Goal: Task Accomplishment & Management: Manage account settings

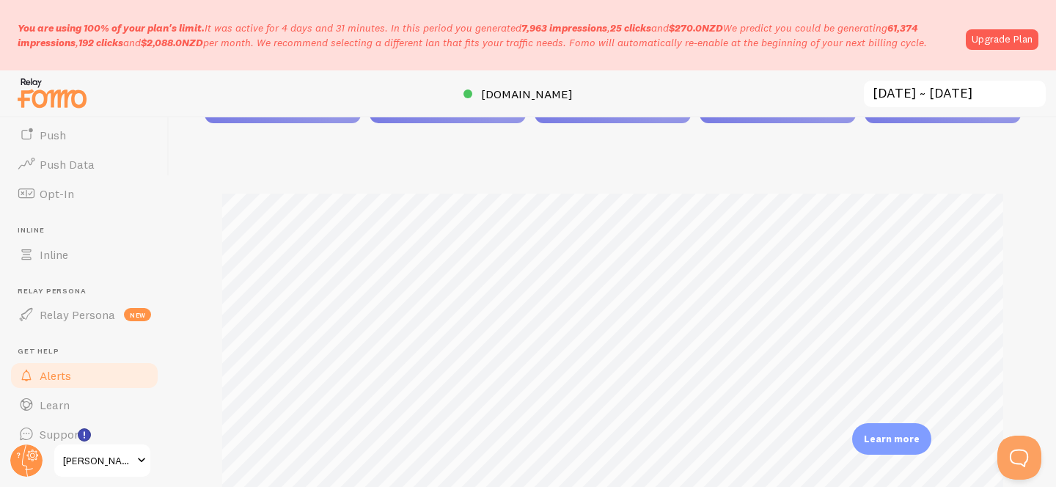
scroll to position [308, 0]
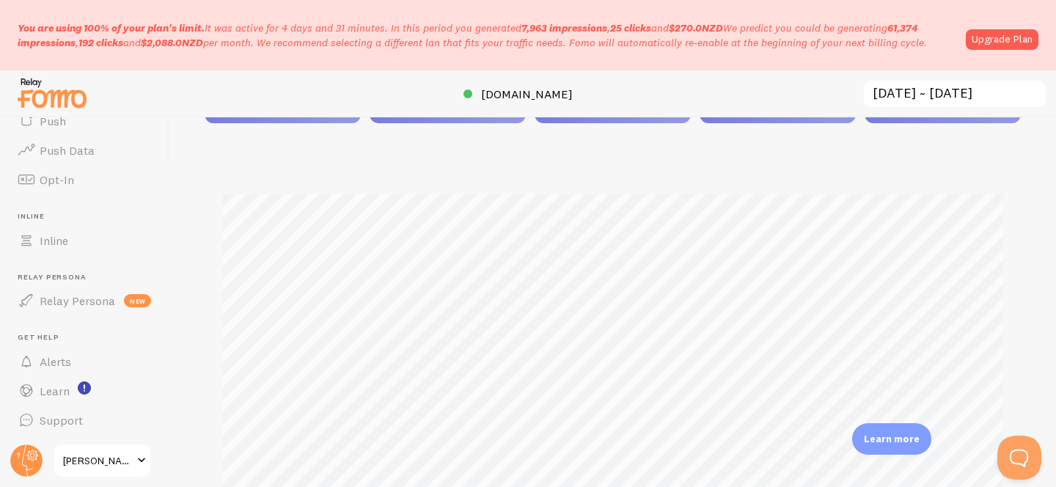
click at [90, 461] on span "[PERSON_NAME]" at bounding box center [98, 461] width 70 height 18
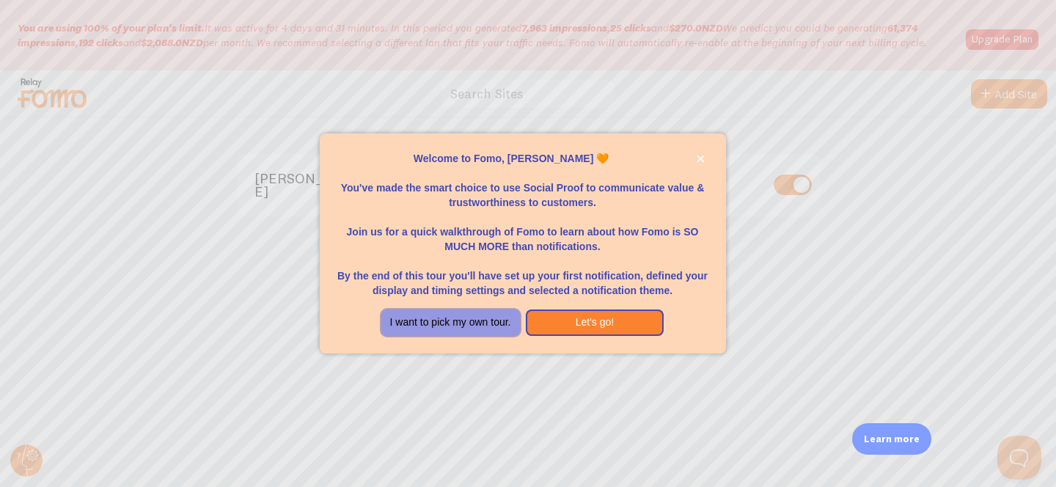
click at [508, 322] on button "I want to pick my own tour." at bounding box center [450, 323] width 139 height 26
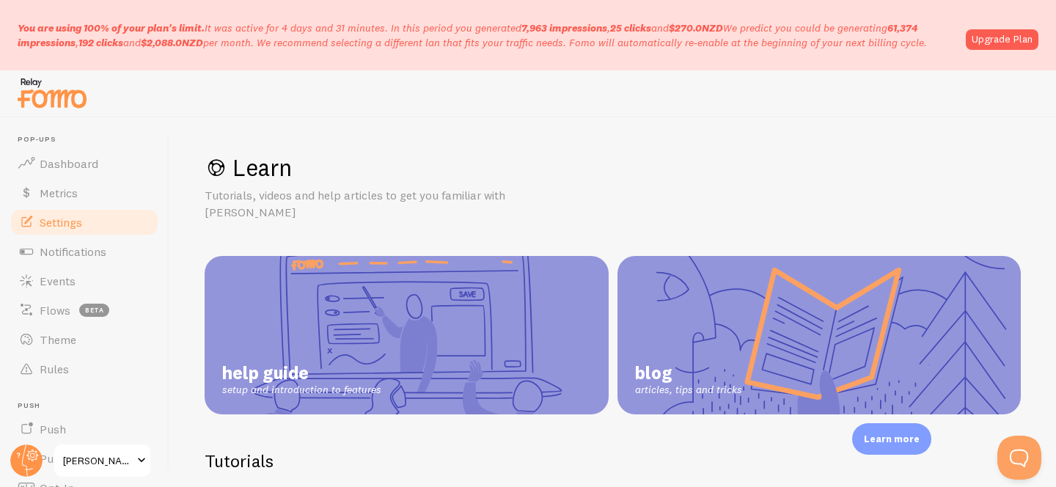
click at [68, 217] on span "Settings" at bounding box center [61, 222] width 43 height 15
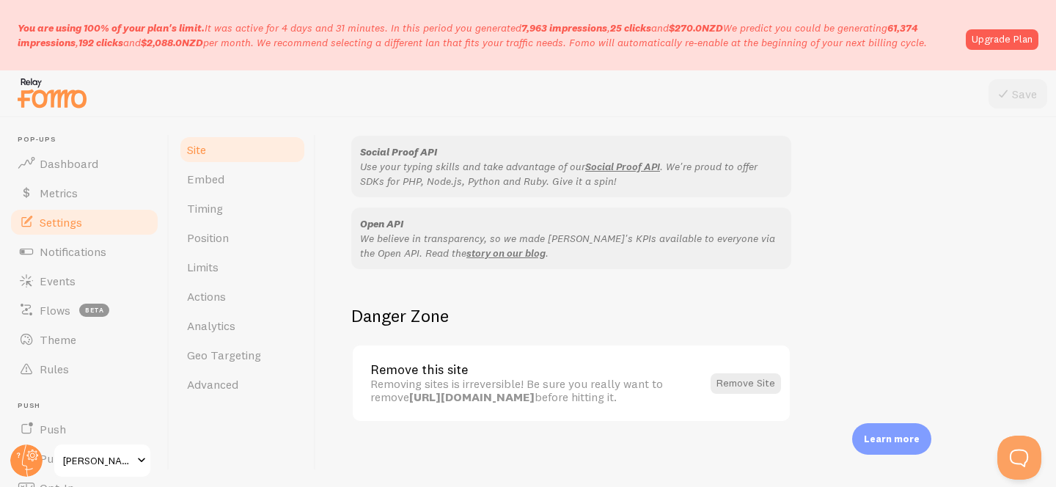
scroll to position [968, 0]
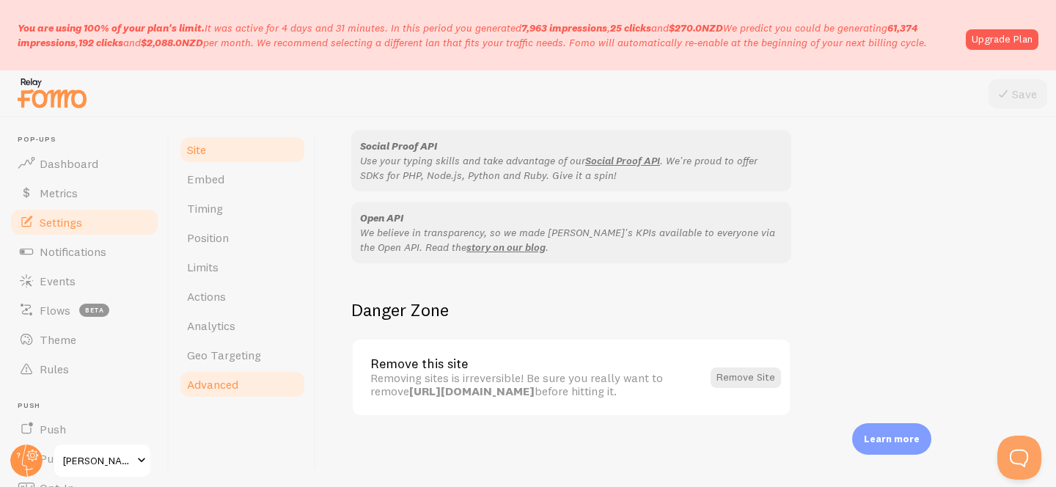
click at [239, 381] on link "Advanced" at bounding box center [242, 384] width 128 height 29
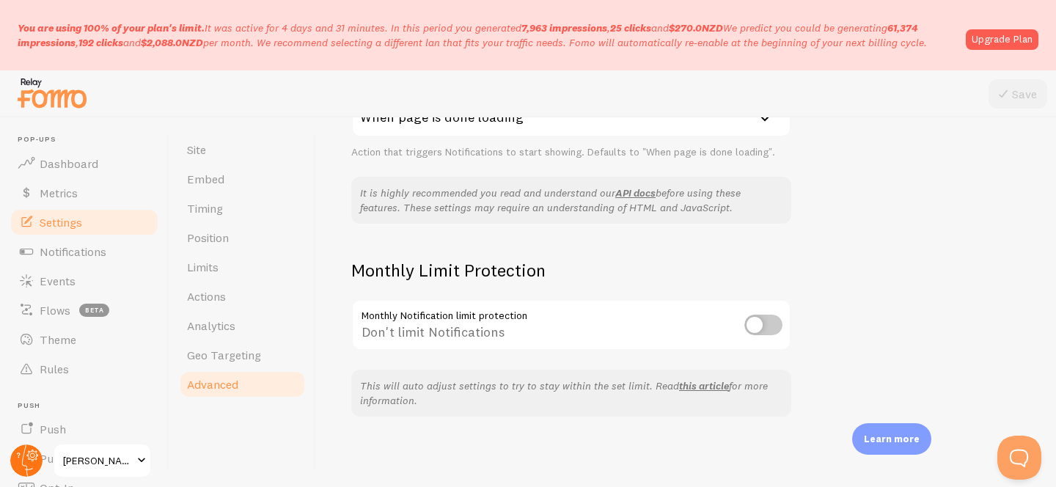
click at [34, 461] on circle at bounding box center [26, 461] width 32 height 32
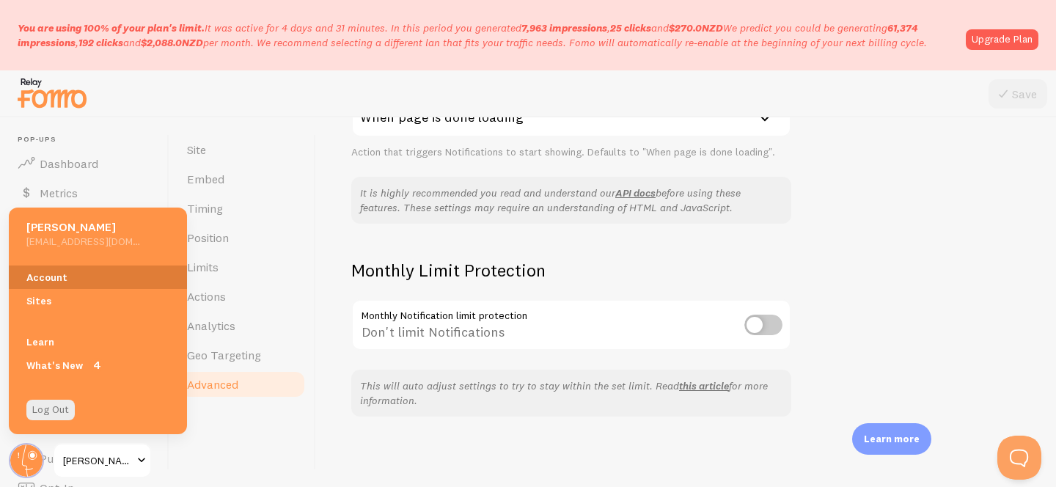
click at [67, 282] on link "Account" at bounding box center [98, 277] width 178 height 23
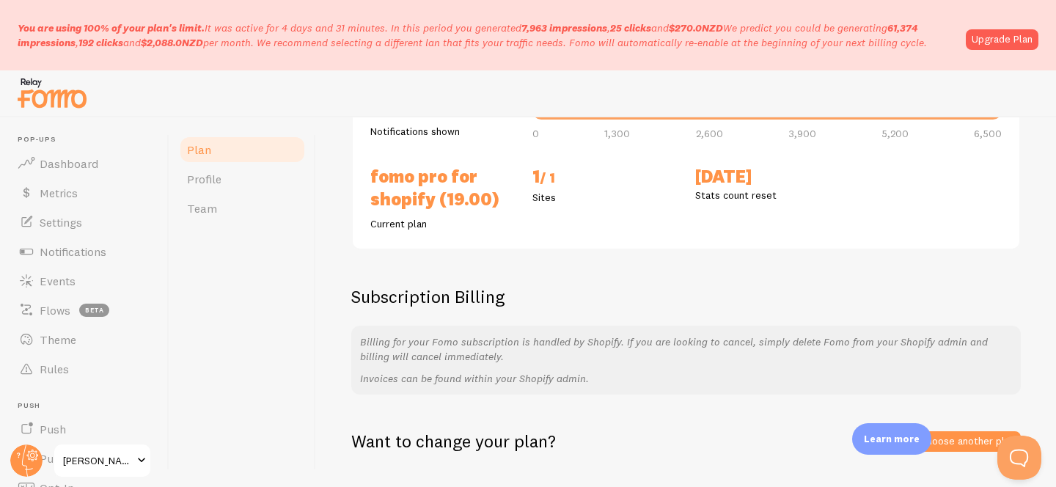
scroll to position [244, 0]
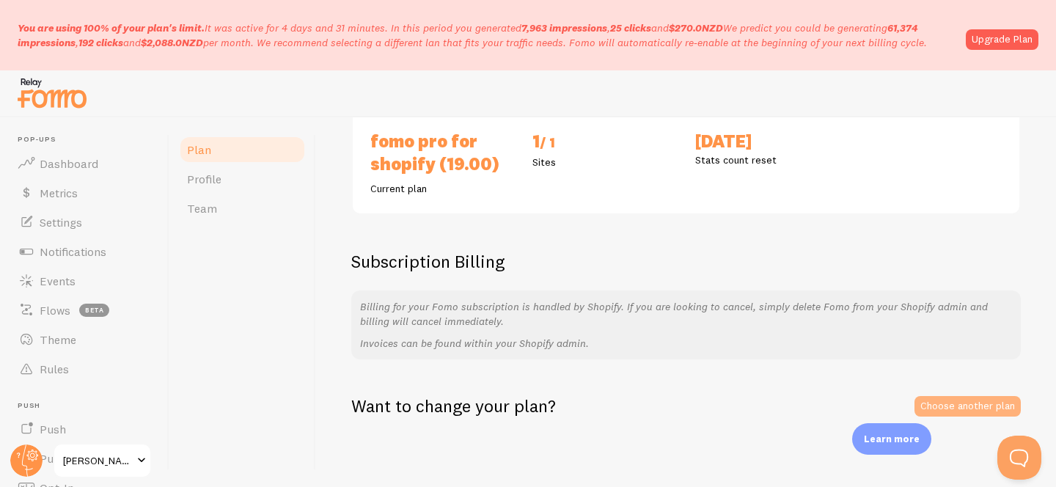
click at [994, 409] on link "Choose another plan" at bounding box center [968, 406] width 106 height 21
